Goal: Contribute content: Add original content to the website for others to see

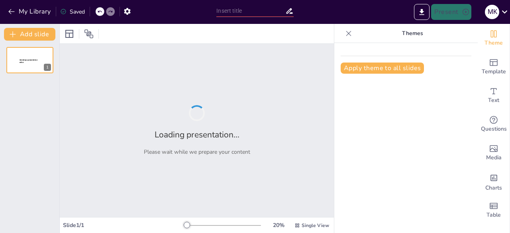
type input "Optimizing Test Data Management: A Comprehensive Refresh Strategy for Spring 2 …"
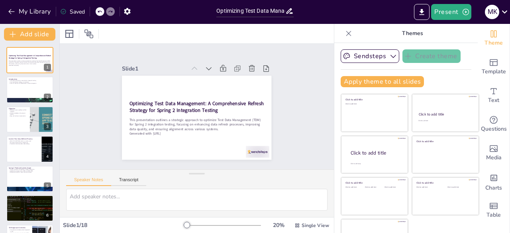
checkbox input "true"
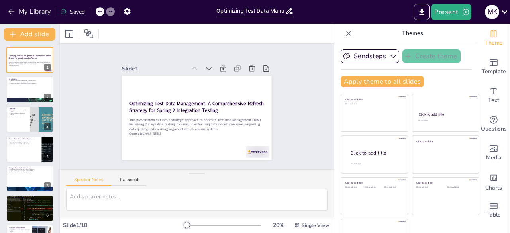
checkbox input "true"
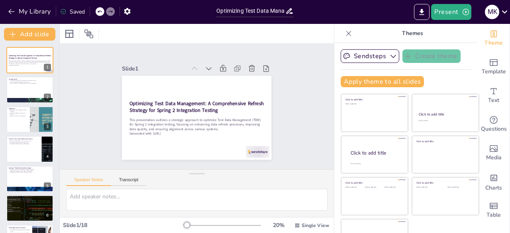
checkbox input "true"
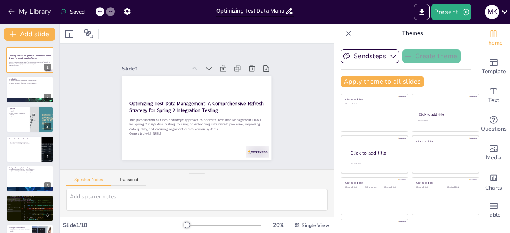
checkbox input "true"
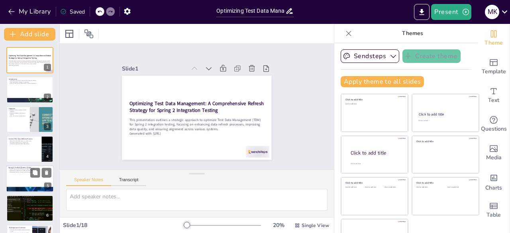
checkbox input "true"
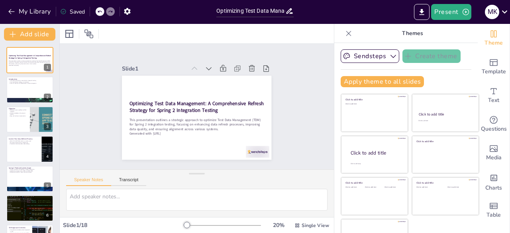
checkbox input "true"
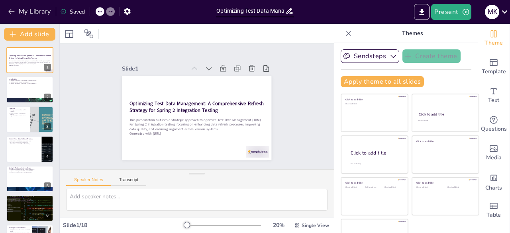
checkbox input "true"
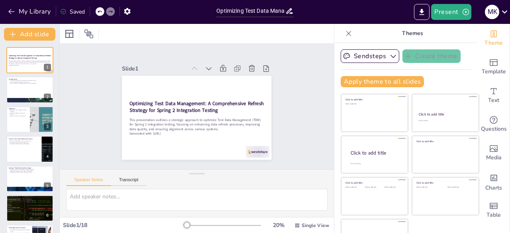
checkbox input "true"
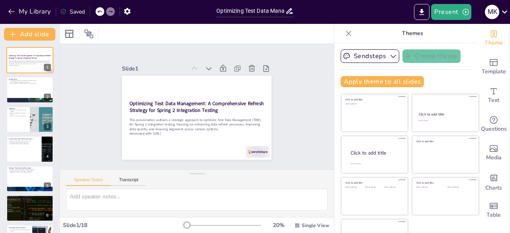
checkbox input "true"
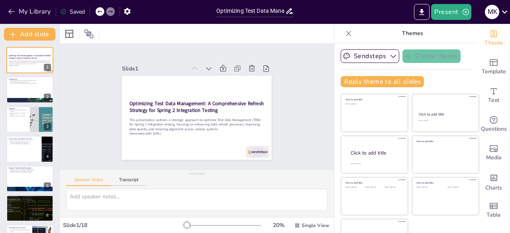
checkbox input "true"
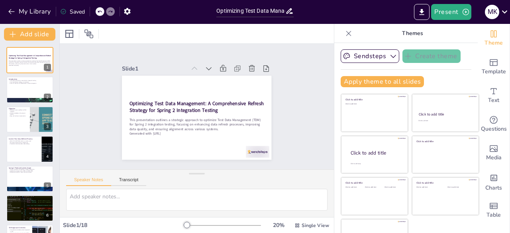
checkbox input "true"
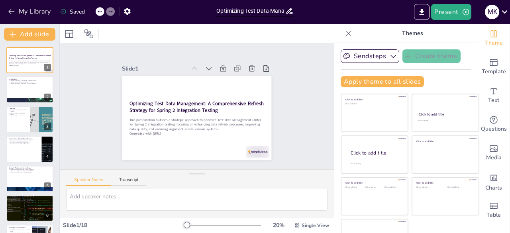
checkbox input "true"
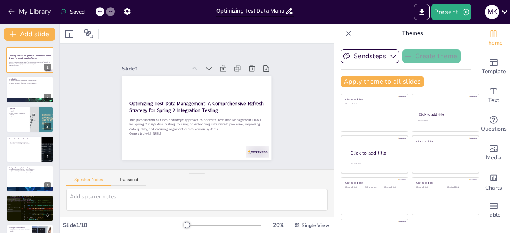
checkbox input "true"
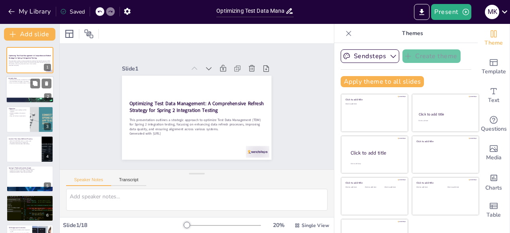
checkbox input "true"
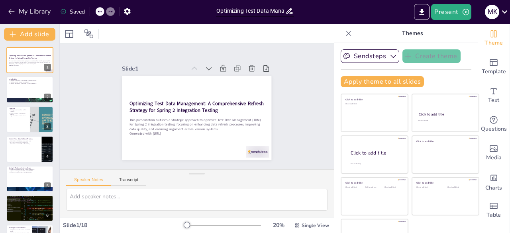
checkbox input "true"
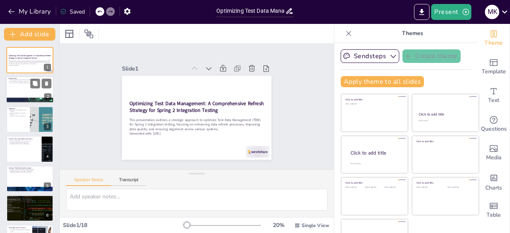
checkbox input "true"
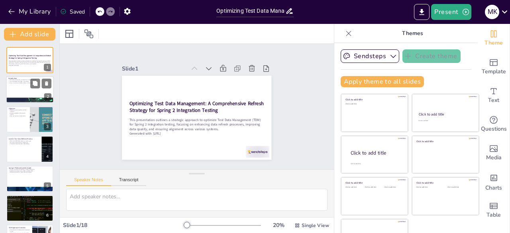
checkbox input "true"
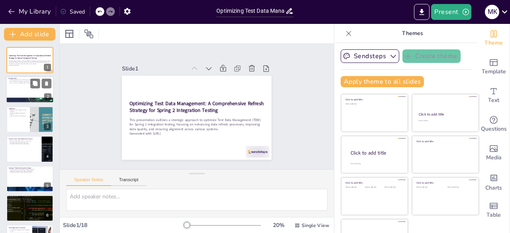
click at [19, 85] on div at bounding box center [30, 90] width 48 height 27
type textarea "Test Data provisioning is crucial for effective integration testing, particular…"
checkbox input "true"
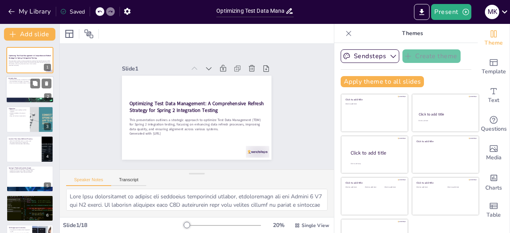
checkbox input "true"
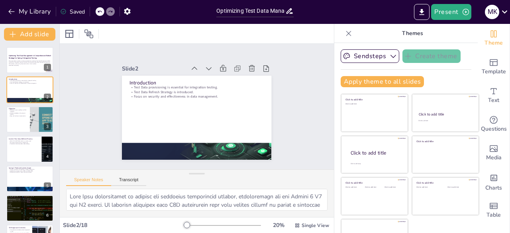
checkbox input "true"
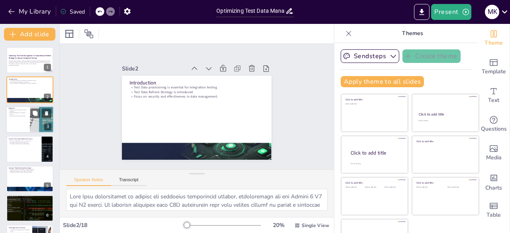
checkbox input "true"
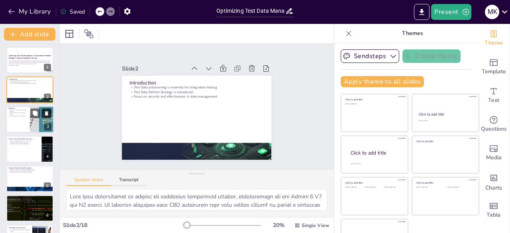
checkbox input "true"
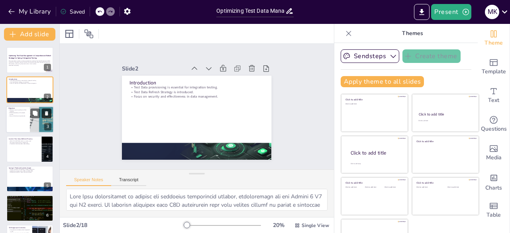
checkbox input "true"
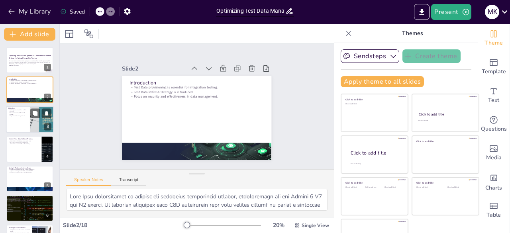
checkbox input "true"
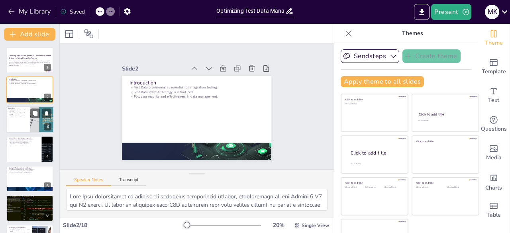
checkbox input "true"
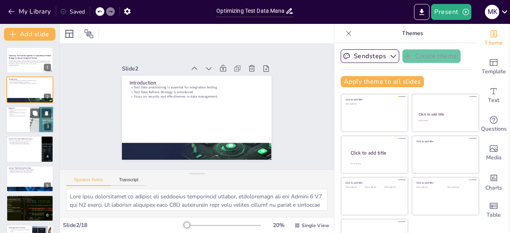
click at [25, 118] on div at bounding box center [30, 119] width 48 height 27
type textarea "The primary objective of the Test Data Management strategy is to revamp the exi…"
checkbox input "true"
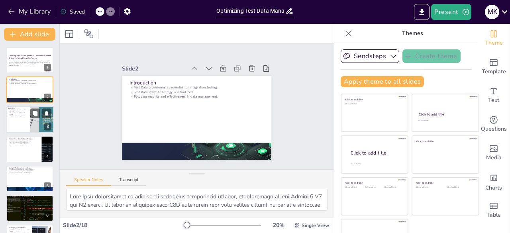
checkbox input "true"
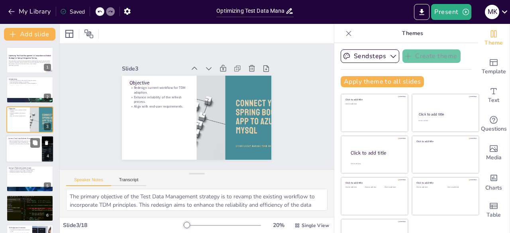
checkbox input "true"
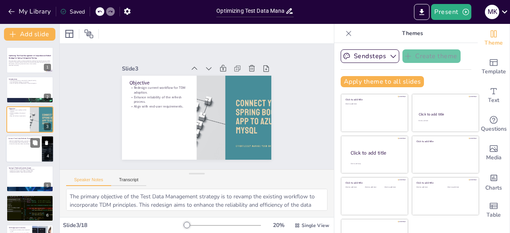
checkbox input "true"
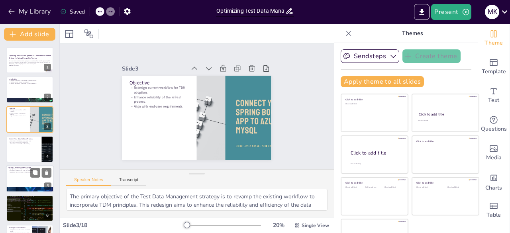
checkbox input "true"
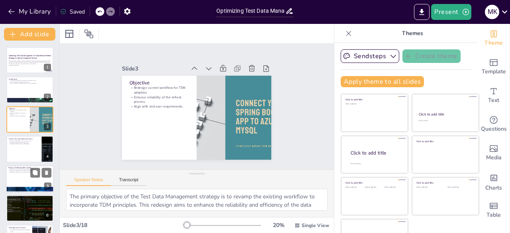
checkbox input "true"
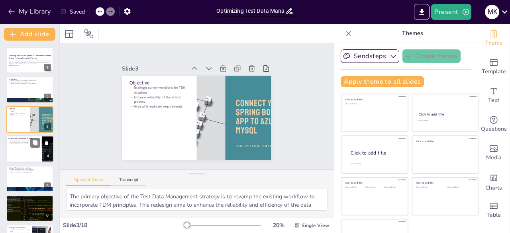
checkbox input "true"
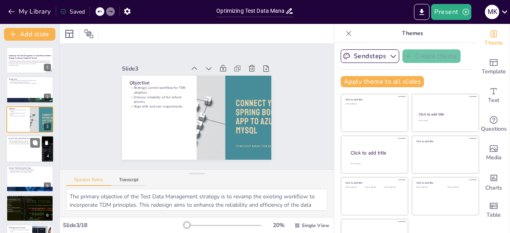
click at [32, 152] on div at bounding box center [30, 149] width 48 height 27
type textarea "The BACK UP & RESTORE model currently employed at [PERSON_NAME] DBA has been a …"
checkbox input "true"
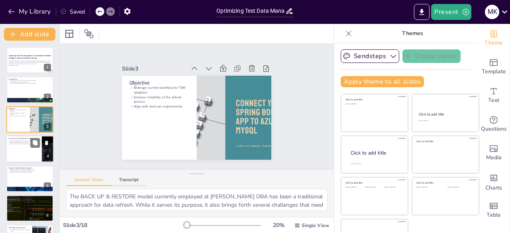
checkbox input "true"
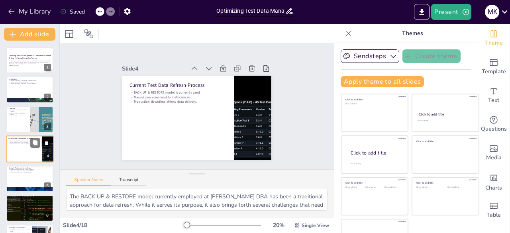
scroll to position [12, 0]
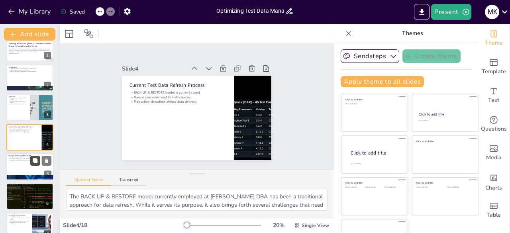
checkbox input "true"
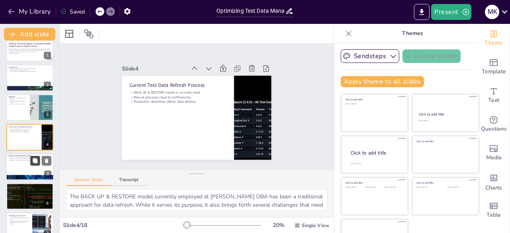
checkbox input "true"
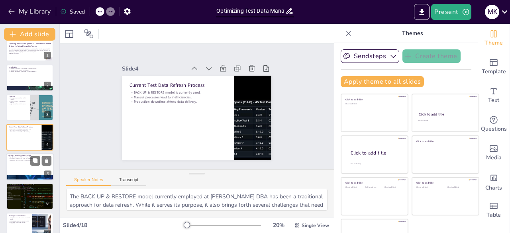
checkbox input "true"
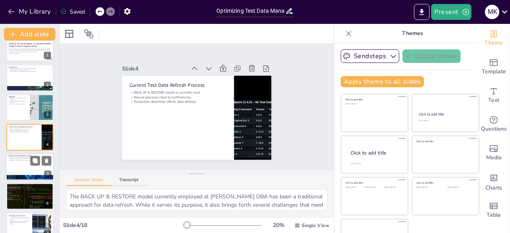
click at [30, 167] on div at bounding box center [30, 166] width 48 height 27
type textarea "The Spring 2 program is extensive, featuring over 67 new integrations that span…"
checkbox input "true"
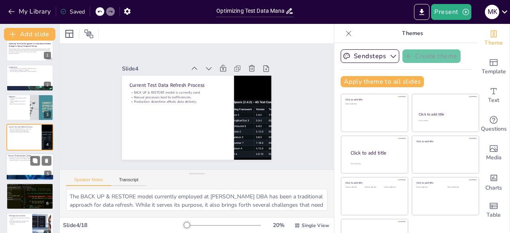
checkbox input "true"
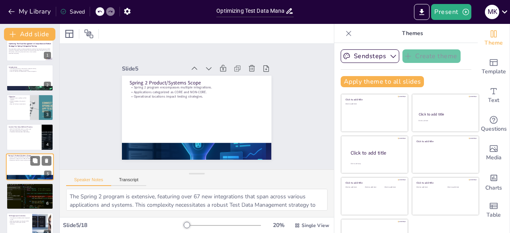
scroll to position [42, 0]
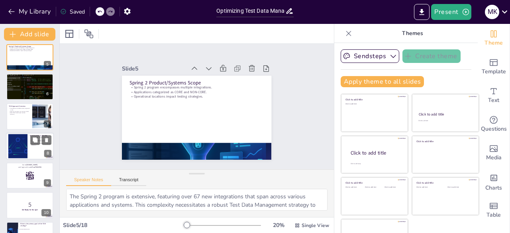
checkbox input "true"
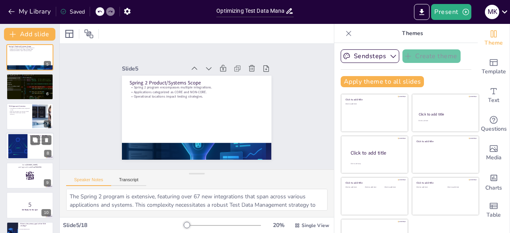
checkbox input "true"
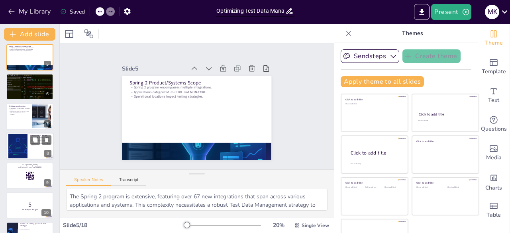
checkbox input "true"
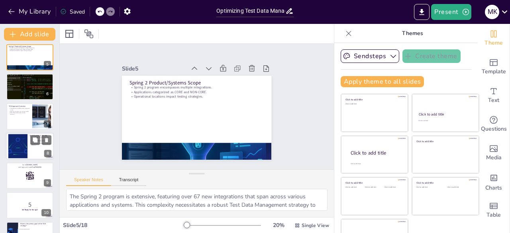
click at [25, 138] on div at bounding box center [18, 146] width 46 height 24
type textarea "Maintaining consistency in test data is crucial for ensuring reliable testing o…"
checkbox input "true"
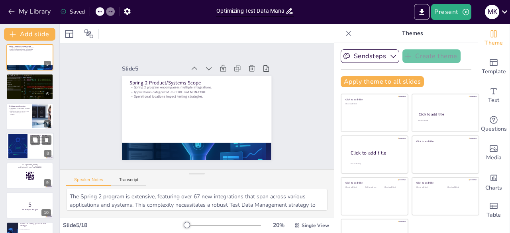
checkbox input "true"
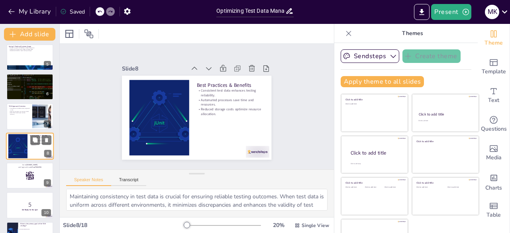
scroll to position [131, 0]
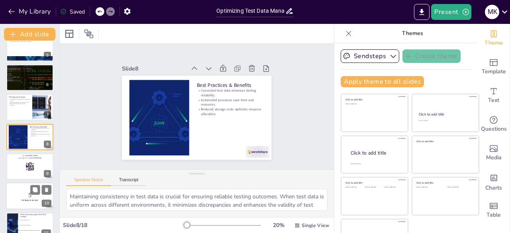
click at [25, 197] on p "5" at bounding box center [29, 195] width 43 height 9
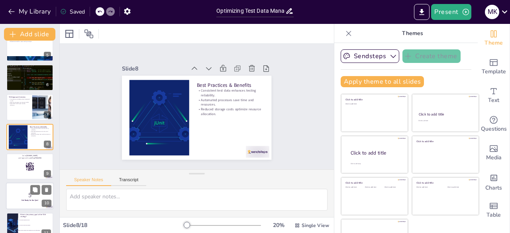
scroll to position [190, 0]
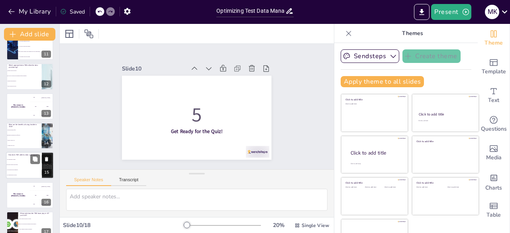
click at [24, 163] on li "Through chunked data refresh" at bounding box center [24, 165] width 36 height 5
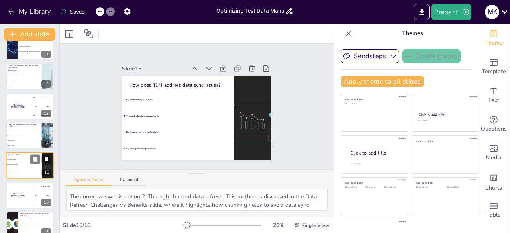
scroll to position [338, 0]
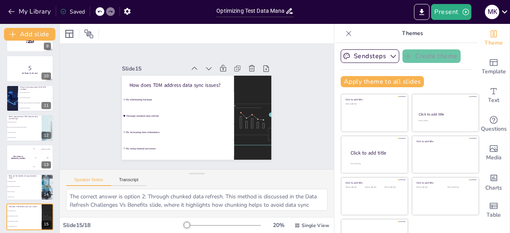
click at [27, 155] on div "The winner is [PERSON_NAME]" at bounding box center [18, 158] width 24 height 26
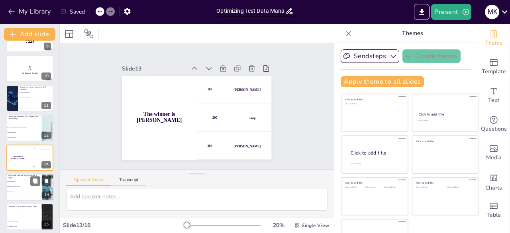
scroll to position [279, 0]
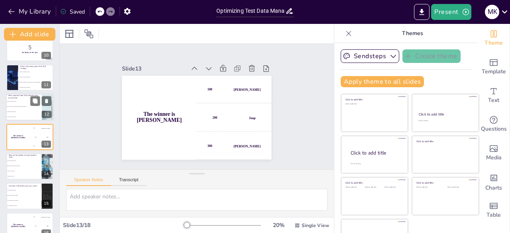
click at [12, 110] on li "Random data generation" at bounding box center [24, 112] width 36 height 5
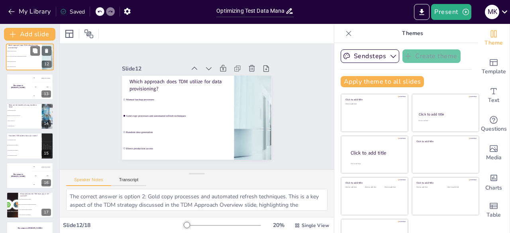
scroll to position [350, 0]
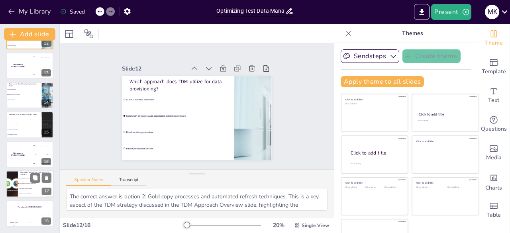
click at [33, 189] on li "They eliminate testing environments" at bounding box center [36, 188] width 36 height 5
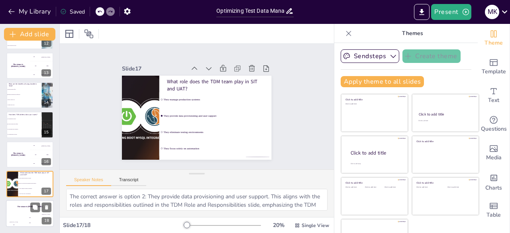
click at [15, 212] on div "The winner is [PERSON_NAME]" at bounding box center [30, 208] width 48 height 14
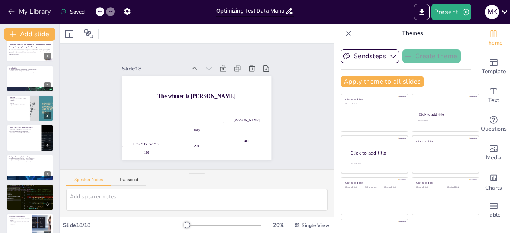
scroll to position [0, 0]
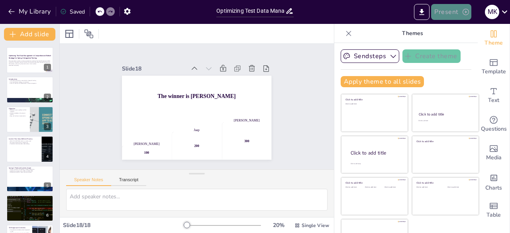
click at [448, 13] on button "Present" at bounding box center [451, 12] width 40 height 16
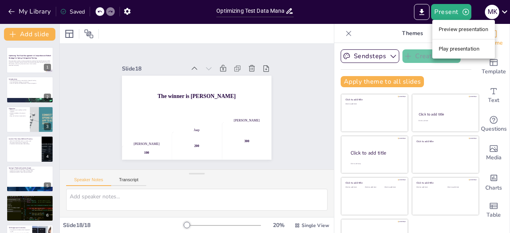
click at [478, 31] on li "Preview presentation" at bounding box center [464, 29] width 63 height 13
